Goal: Book appointment/travel/reservation

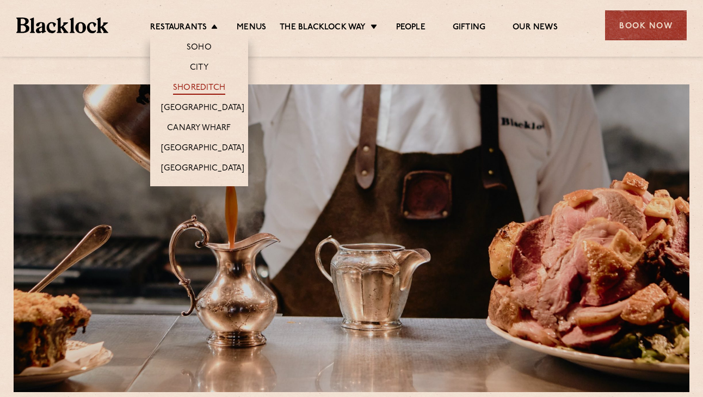
click at [203, 87] on link "Shoreditch" at bounding box center [199, 89] width 52 height 12
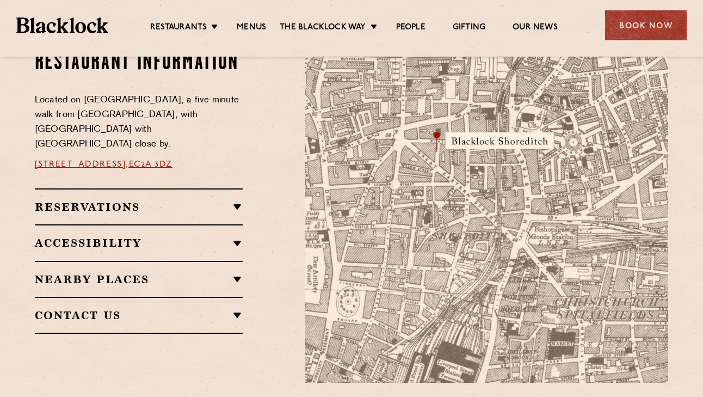
scroll to position [631, 0]
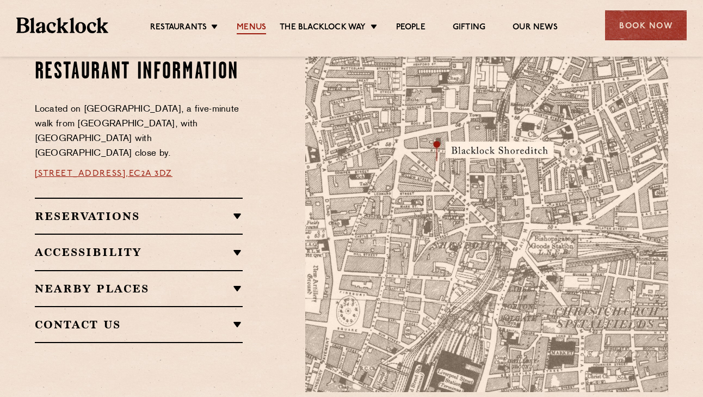
click at [244, 28] on link "Menus" at bounding box center [251, 28] width 29 height 12
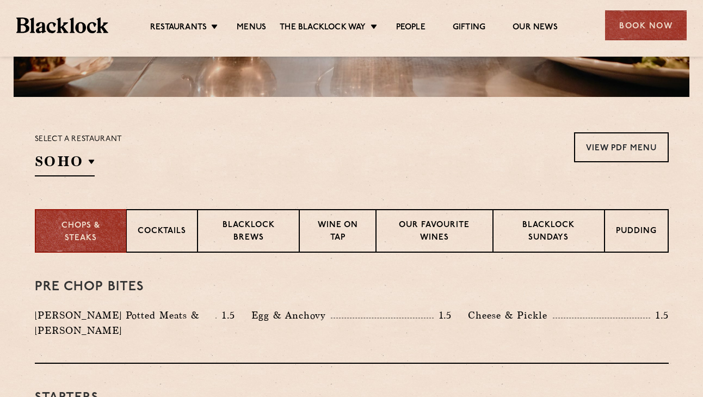
scroll to position [299, 0]
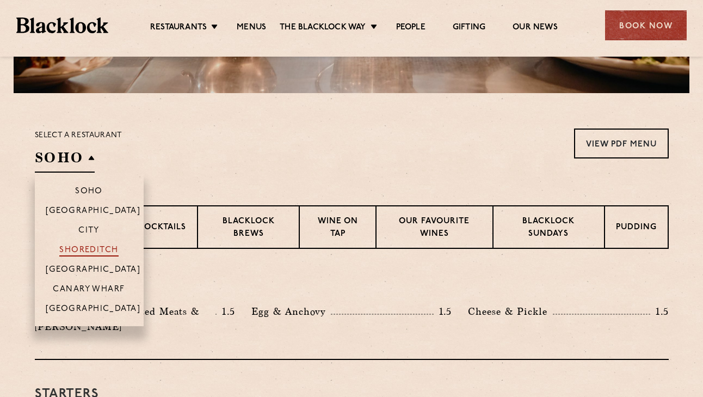
click at [99, 248] on p "Shoreditch" at bounding box center [88, 251] width 59 height 11
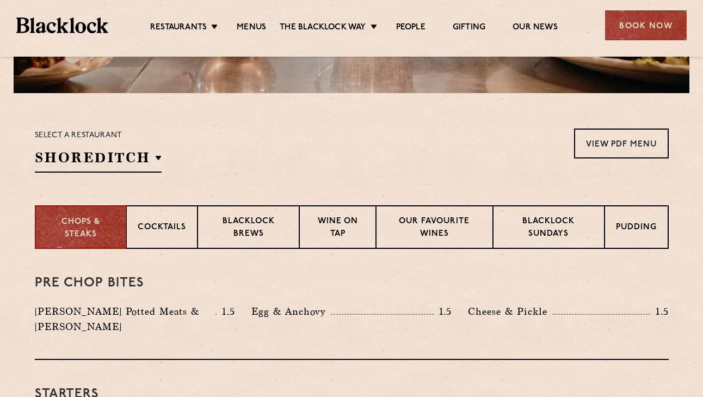
click at [545, 235] on p "Blacklock Sundays" at bounding box center [549, 229] width 88 height 26
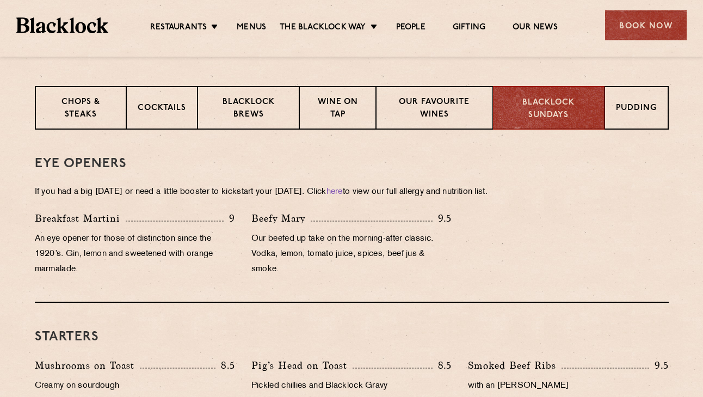
scroll to position [362, 0]
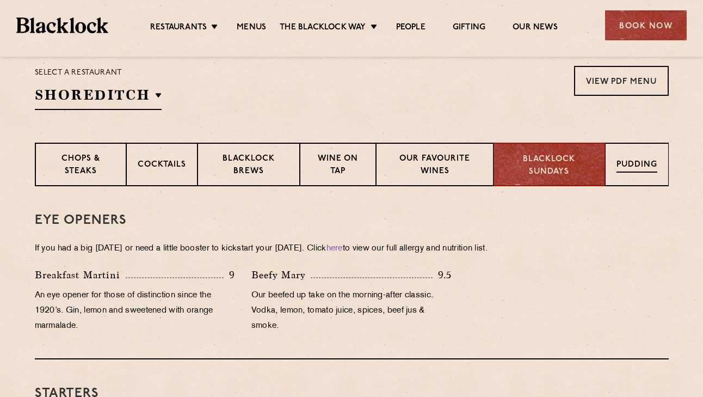
click at [621, 166] on p "Pudding" at bounding box center [637, 166] width 41 height 14
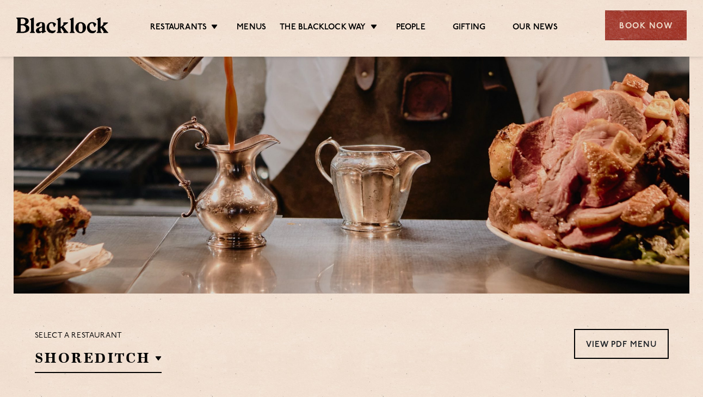
scroll to position [0, 0]
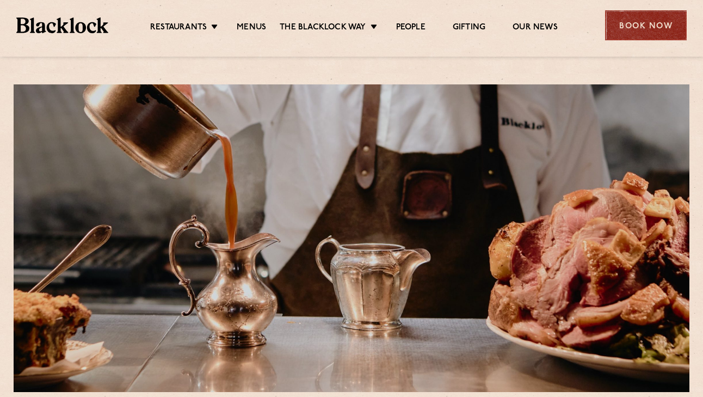
click at [622, 21] on div "Book Now" at bounding box center [646, 25] width 82 height 30
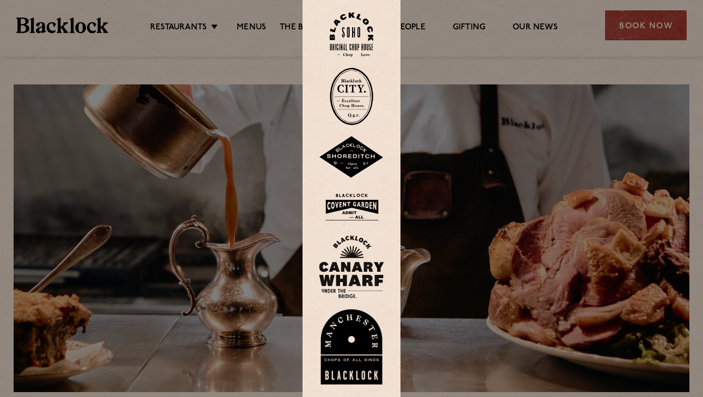
click at [356, 154] on img at bounding box center [351, 157] width 65 height 42
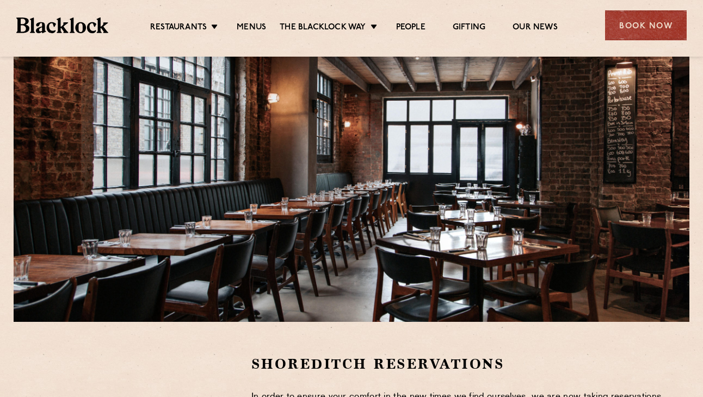
scroll to position [40, 0]
